Goal: Find specific page/section: Find specific page/section

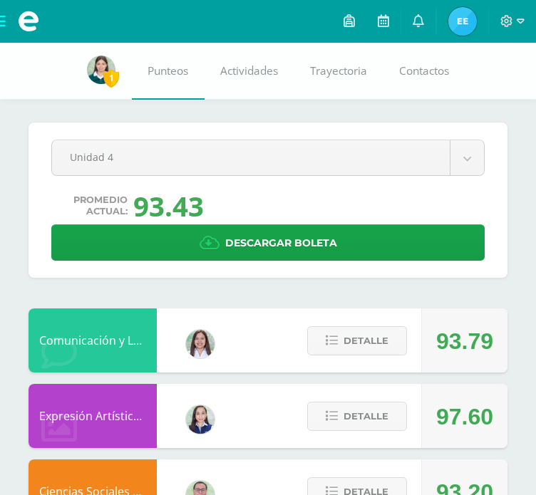
click at [100, 76] on img at bounding box center [101, 70] width 28 height 28
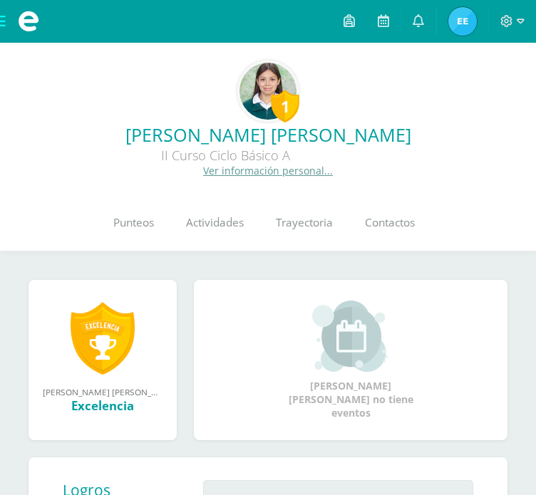
click at [282, 84] on img at bounding box center [267, 91] width 57 height 57
